Goal: Task Accomplishment & Management: Use online tool/utility

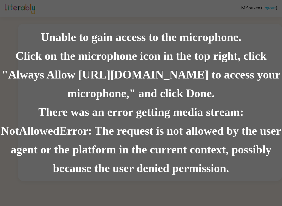
click at [249, 36] on div "Unable to gain access to the microphone." at bounding box center [141, 37] width 282 height 19
click at [243, 40] on div "Unable to gain access to the microphone." at bounding box center [141, 37] width 282 height 19
click at [271, 6] on div "Unable to gain access to the microphone. Click on the microphone icon in the to…" at bounding box center [141, 103] width 282 height 206
click at [268, 4] on div "Unable to gain access to the microphone. Click on the microphone icon in the to…" at bounding box center [141, 103] width 282 height 206
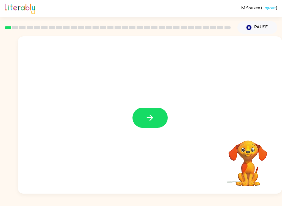
click at [164, 119] on button "button" at bounding box center [150, 118] width 35 height 20
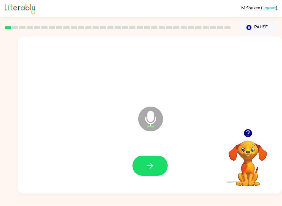
click at [161, 158] on button "button" at bounding box center [150, 166] width 35 height 20
click at [157, 162] on button "button" at bounding box center [150, 166] width 35 height 20
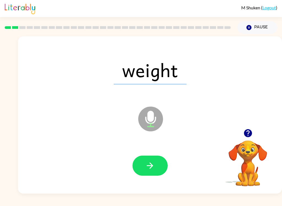
click at [160, 175] on button "button" at bounding box center [150, 166] width 35 height 20
click at [156, 161] on button "button" at bounding box center [150, 166] width 35 height 20
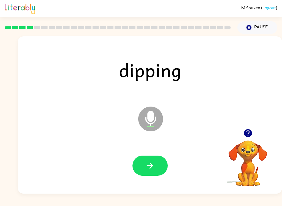
click at [155, 173] on button "button" at bounding box center [150, 166] width 35 height 20
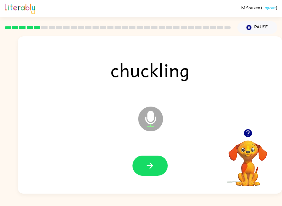
click at [156, 165] on button "button" at bounding box center [150, 166] width 35 height 20
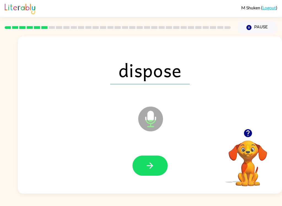
click at [160, 164] on button "button" at bounding box center [150, 166] width 35 height 20
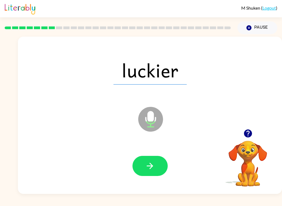
click at [142, 164] on button "button" at bounding box center [150, 166] width 35 height 20
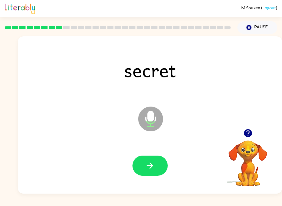
click at [159, 165] on button "button" at bounding box center [150, 166] width 35 height 20
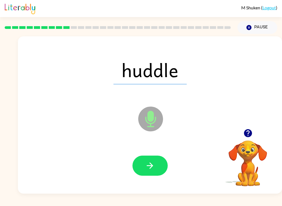
click at [148, 166] on icon "button" at bounding box center [150, 166] width 10 height 10
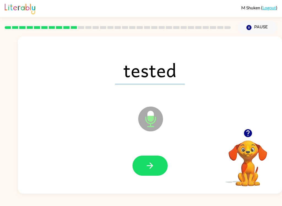
click at [157, 170] on button "button" at bounding box center [150, 166] width 35 height 20
click at [162, 163] on button "button" at bounding box center [150, 166] width 35 height 20
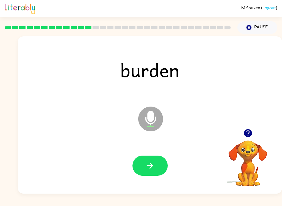
click at [162, 167] on button "button" at bounding box center [150, 166] width 35 height 20
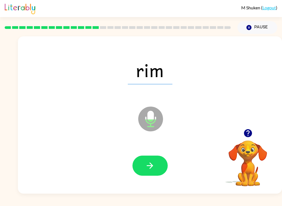
click at [161, 169] on button "button" at bounding box center [150, 166] width 35 height 20
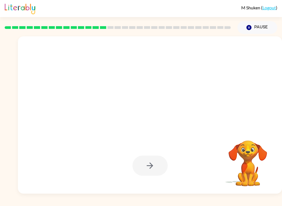
click at [251, 27] on icon "button" at bounding box center [249, 27] width 5 height 5
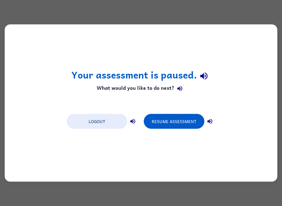
click at [194, 121] on button "Resume Assessment" at bounding box center [174, 121] width 61 height 15
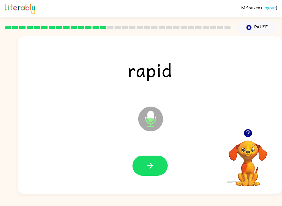
click at [162, 165] on button "button" at bounding box center [150, 166] width 35 height 20
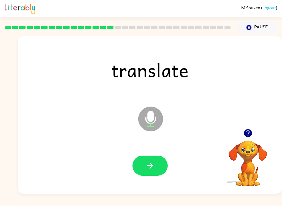
click at [158, 163] on button "button" at bounding box center [150, 166] width 35 height 20
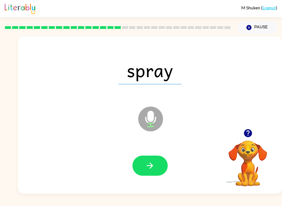
click at [160, 157] on button "button" at bounding box center [150, 166] width 35 height 20
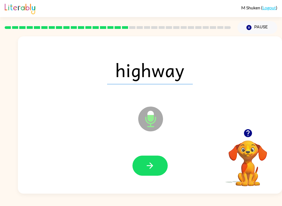
click at [149, 170] on icon "button" at bounding box center [150, 166] width 10 height 10
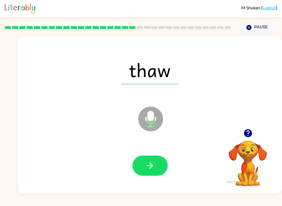
click at [162, 168] on button "button" at bounding box center [150, 166] width 35 height 20
click at [160, 157] on button "button" at bounding box center [150, 166] width 35 height 20
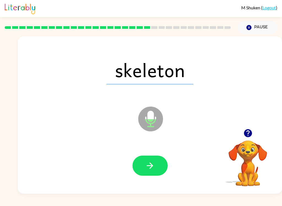
click at [167, 166] on button "button" at bounding box center [150, 166] width 35 height 20
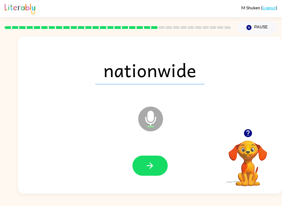
click at [167, 168] on button "button" at bounding box center [150, 166] width 35 height 20
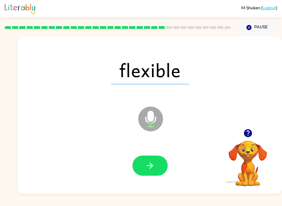
click at [166, 166] on button "button" at bounding box center [150, 166] width 35 height 20
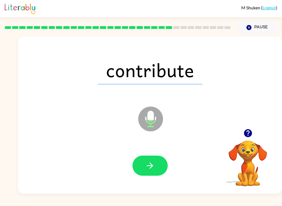
click at [166, 168] on button "button" at bounding box center [150, 166] width 35 height 20
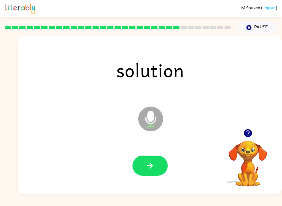
click at [155, 163] on button "button" at bounding box center [150, 166] width 35 height 20
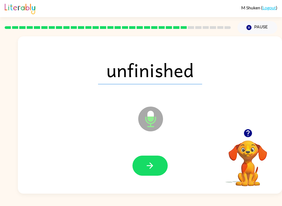
click at [167, 163] on button "button" at bounding box center [150, 166] width 35 height 20
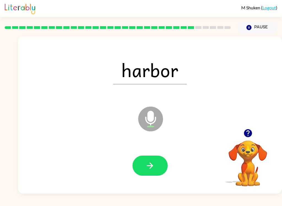
click at [166, 166] on button "button" at bounding box center [150, 166] width 35 height 20
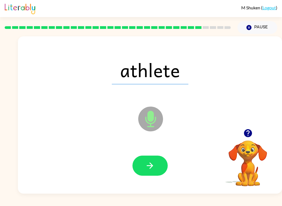
click at [140, 169] on button "button" at bounding box center [150, 166] width 35 height 20
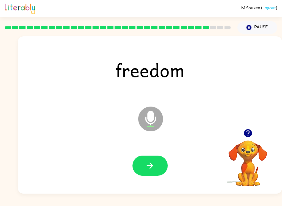
click at [144, 183] on div at bounding box center [149, 165] width 253 height 45
click at [144, 167] on button "button" at bounding box center [150, 166] width 35 height 20
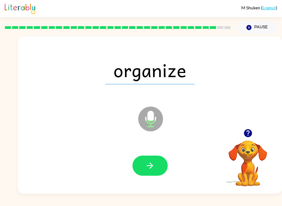
click at [149, 166] on icon "button" at bounding box center [150, 166] width 10 height 10
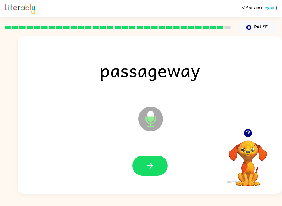
click at [151, 166] on icon "button" at bounding box center [150, 166] width 10 height 10
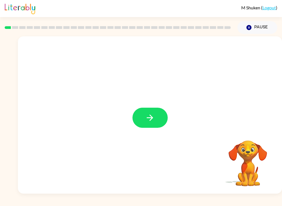
click at [139, 124] on button "button" at bounding box center [150, 118] width 35 height 20
click at [139, 124] on div at bounding box center [150, 114] width 264 height 157
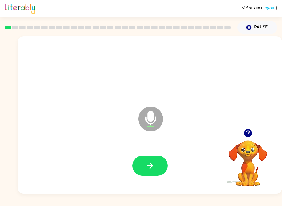
click at [155, 173] on button "button" at bounding box center [150, 166] width 35 height 20
click at [147, 159] on button "button" at bounding box center [150, 166] width 35 height 20
click at [162, 159] on button "button" at bounding box center [150, 166] width 35 height 20
click at [254, 132] on button "button" at bounding box center [248, 133] width 14 height 14
click at [250, 133] on icon "button" at bounding box center [248, 133] width 8 height 8
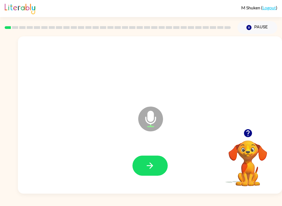
click at [152, 163] on icon "button" at bounding box center [150, 166] width 10 height 10
click at [154, 167] on icon "button" at bounding box center [150, 166] width 10 height 10
click at [251, 133] on icon "button" at bounding box center [248, 133] width 8 height 8
click at [149, 158] on button "button" at bounding box center [150, 166] width 35 height 20
click at [161, 160] on button "button" at bounding box center [150, 166] width 35 height 20
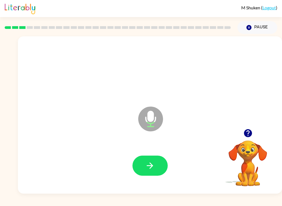
click at [252, 138] on icon "button" at bounding box center [248, 133] width 10 height 10
click at [161, 160] on button "button" at bounding box center [150, 166] width 35 height 20
click at [163, 153] on div at bounding box center [149, 165] width 253 height 45
click at [161, 160] on button "button" at bounding box center [150, 166] width 35 height 20
click at [252, 135] on icon "button" at bounding box center [248, 133] width 8 height 8
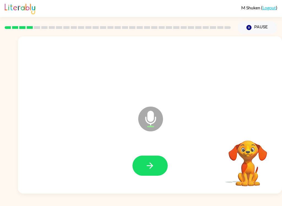
click at [157, 167] on button "button" at bounding box center [150, 166] width 35 height 20
click at [167, 165] on button "button" at bounding box center [150, 166] width 35 height 20
click at [153, 168] on icon "button" at bounding box center [150, 166] width 10 height 10
click at [141, 168] on button "button" at bounding box center [150, 166] width 35 height 20
click at [149, 168] on icon "button" at bounding box center [150, 166] width 10 height 10
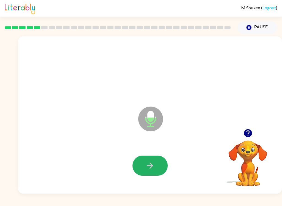
click at [134, 162] on button "button" at bounding box center [150, 166] width 35 height 20
click at [165, 157] on div at bounding box center [150, 166] width 35 height 20
click at [157, 159] on button "button" at bounding box center [150, 166] width 35 height 20
click at [155, 172] on button "button" at bounding box center [150, 166] width 35 height 20
click at [158, 164] on button "button" at bounding box center [150, 166] width 35 height 20
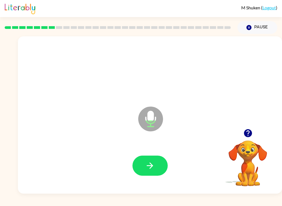
click at [149, 168] on icon "button" at bounding box center [150, 166] width 10 height 10
click at [155, 163] on icon "button" at bounding box center [150, 166] width 10 height 10
click at [250, 136] on icon "button" at bounding box center [248, 133] width 8 height 8
click at [147, 167] on icon "button" at bounding box center [150, 166] width 10 height 10
click at [146, 163] on icon "button" at bounding box center [150, 166] width 10 height 10
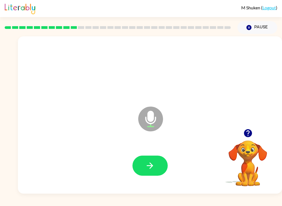
click at [158, 164] on button "button" at bounding box center [150, 166] width 35 height 20
click at [163, 166] on button "button" at bounding box center [150, 166] width 35 height 20
click at [153, 167] on icon "button" at bounding box center [150, 166] width 10 height 10
click at [157, 168] on button "button" at bounding box center [150, 166] width 35 height 20
click at [248, 135] on icon "button" at bounding box center [248, 133] width 8 height 8
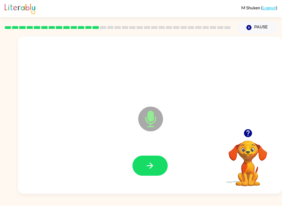
click at [150, 168] on icon "button" at bounding box center [150, 166] width 10 height 10
click at [155, 165] on button "button" at bounding box center [150, 166] width 35 height 20
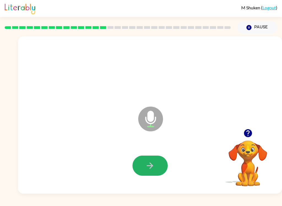
click at [157, 161] on button "button" at bounding box center [150, 166] width 35 height 20
click at [167, 160] on div at bounding box center [150, 166] width 35 height 20
click at [154, 167] on icon "button" at bounding box center [150, 166] width 10 height 10
click at [150, 158] on button "button" at bounding box center [150, 166] width 35 height 20
click at [147, 164] on icon "button" at bounding box center [150, 166] width 10 height 10
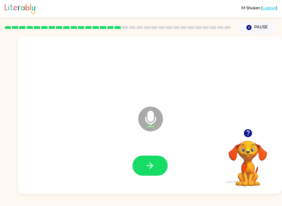
click at [176, 158] on div at bounding box center [149, 165] width 253 height 45
click at [142, 165] on button "button" at bounding box center [150, 166] width 35 height 20
click at [148, 173] on button "button" at bounding box center [150, 166] width 35 height 20
click at [139, 173] on button "button" at bounding box center [150, 166] width 35 height 20
click at [138, 175] on button "button" at bounding box center [150, 166] width 35 height 20
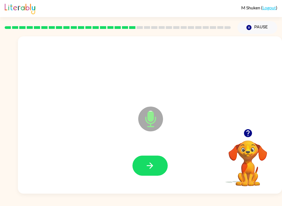
click at [161, 157] on button "button" at bounding box center [150, 166] width 35 height 20
click at [168, 152] on div at bounding box center [149, 165] width 253 height 45
click at [155, 168] on button "button" at bounding box center [150, 166] width 35 height 20
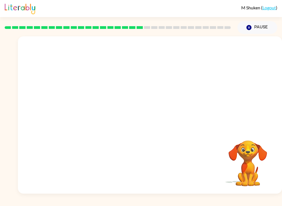
click at [262, 28] on button "Pause Pause" at bounding box center [258, 27] width 40 height 13
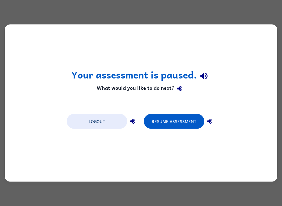
click at [174, 119] on button "Resume Assessment" at bounding box center [174, 121] width 61 height 15
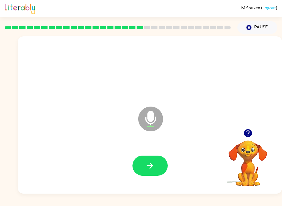
click at [151, 175] on button "button" at bounding box center [150, 166] width 35 height 20
click at [159, 166] on button "button" at bounding box center [150, 166] width 35 height 20
click at [143, 167] on button "button" at bounding box center [150, 166] width 35 height 20
click at [155, 160] on button "button" at bounding box center [150, 166] width 35 height 20
click at [145, 171] on button "button" at bounding box center [150, 166] width 35 height 20
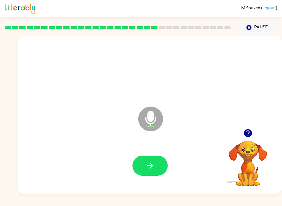
click at [155, 165] on icon "button" at bounding box center [150, 166] width 10 height 10
click at [147, 174] on button "button" at bounding box center [150, 166] width 35 height 20
click at [143, 164] on button "button" at bounding box center [150, 166] width 35 height 20
click at [145, 165] on button "button" at bounding box center [150, 166] width 35 height 20
click at [142, 175] on button "button" at bounding box center [150, 166] width 35 height 20
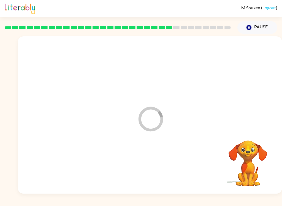
click at [146, 164] on div at bounding box center [149, 165] width 253 height 45
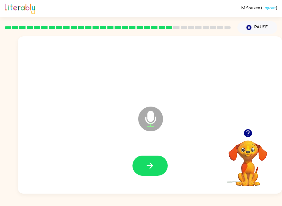
click at [154, 168] on icon "button" at bounding box center [150, 166] width 10 height 10
click at [153, 163] on icon "button" at bounding box center [150, 166] width 10 height 10
click at [152, 165] on icon "button" at bounding box center [150, 166] width 10 height 10
click at [155, 165] on icon "button" at bounding box center [150, 166] width 10 height 10
click at [254, 131] on button "button" at bounding box center [248, 133] width 14 height 14
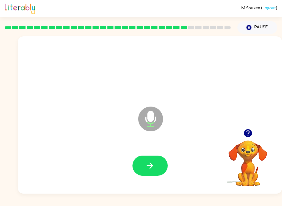
click at [160, 168] on button "button" at bounding box center [150, 166] width 35 height 20
click at [154, 169] on icon "button" at bounding box center [150, 166] width 10 height 10
click at [252, 137] on icon "button" at bounding box center [248, 133] width 10 height 10
click at [159, 162] on button "button" at bounding box center [150, 166] width 35 height 20
click at [156, 166] on button "button" at bounding box center [150, 166] width 35 height 20
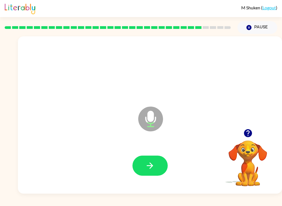
click at [143, 175] on button "button" at bounding box center [150, 166] width 35 height 20
click at [229, 134] on div at bounding box center [248, 133] width 55 height 14
click at [246, 133] on icon "button" at bounding box center [248, 133] width 8 height 8
click at [157, 127] on icon at bounding box center [150, 119] width 25 height 25
click at [159, 170] on button "button" at bounding box center [150, 166] width 35 height 20
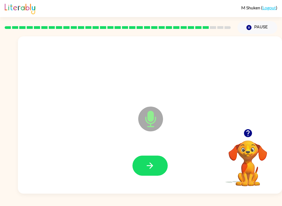
click at [155, 169] on icon "button" at bounding box center [150, 166] width 10 height 10
click at [158, 164] on button "button" at bounding box center [150, 166] width 35 height 20
click at [158, 166] on button "button" at bounding box center [150, 166] width 35 height 20
click at [161, 163] on button "button" at bounding box center [150, 166] width 35 height 20
click at [162, 166] on button "button" at bounding box center [150, 166] width 35 height 20
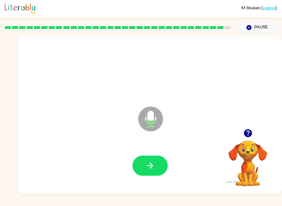
click at [146, 168] on icon "button" at bounding box center [150, 166] width 10 height 10
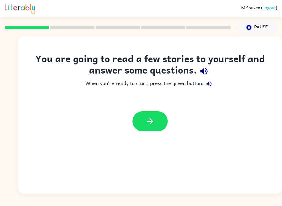
click at [156, 126] on button "button" at bounding box center [150, 121] width 35 height 20
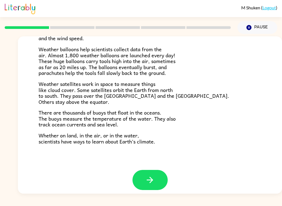
scroll to position [149, 0]
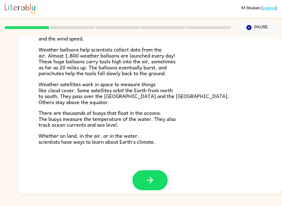
click at [155, 170] on button "button" at bounding box center [150, 180] width 35 height 20
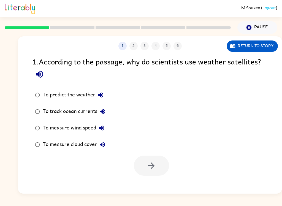
scroll to position [0, 0]
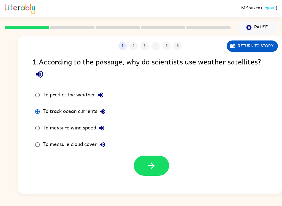
click at [166, 166] on button "button" at bounding box center [151, 166] width 35 height 20
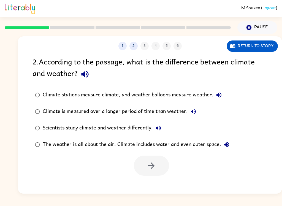
click at [270, 50] on button "Return to story" at bounding box center [252, 46] width 51 height 11
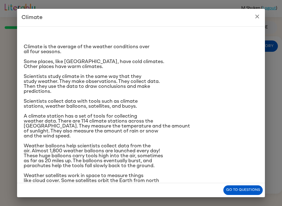
click at [258, 18] on icon "close" at bounding box center [257, 16] width 7 height 7
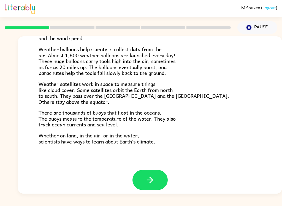
scroll to position [149, 0]
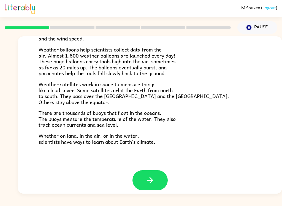
click at [147, 176] on icon "button" at bounding box center [150, 181] width 10 height 10
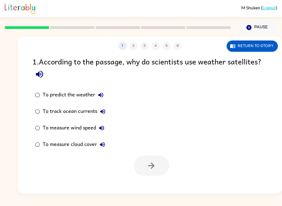
scroll to position [0, 0]
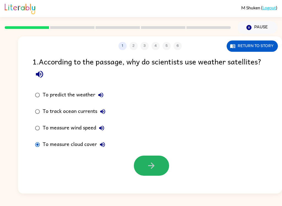
click at [158, 175] on button "button" at bounding box center [151, 166] width 35 height 20
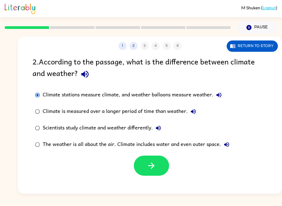
click at [157, 166] on button "button" at bounding box center [151, 166] width 35 height 20
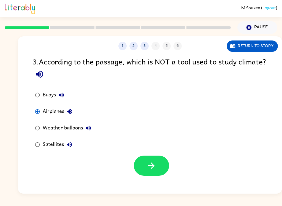
click at [160, 176] on button "button" at bounding box center [151, 166] width 35 height 20
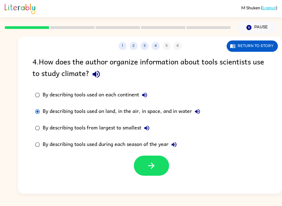
click at [134, 169] on button "button" at bounding box center [151, 166] width 35 height 20
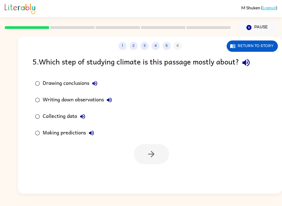
click at [55, 119] on div "Collecting data" at bounding box center [65, 116] width 45 height 11
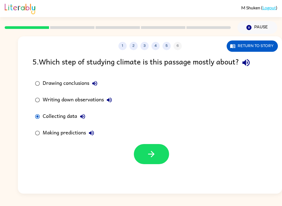
click at [149, 139] on div "Drawing conclusions Writing down observations Collecting data Making predictions" at bounding box center [158, 108] width 250 height 66
click at [144, 154] on button "button" at bounding box center [151, 154] width 35 height 20
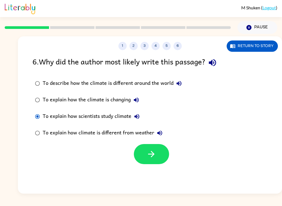
click at [156, 159] on button "button" at bounding box center [151, 154] width 35 height 20
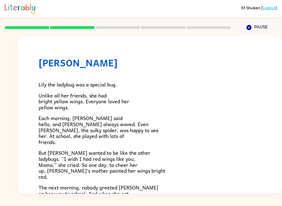
click at [27, 30] on div at bounding box center [117, 27] width 233 height 19
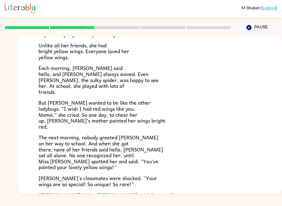
scroll to position [51, 0]
